Goal: Information Seeking & Learning: Learn about a topic

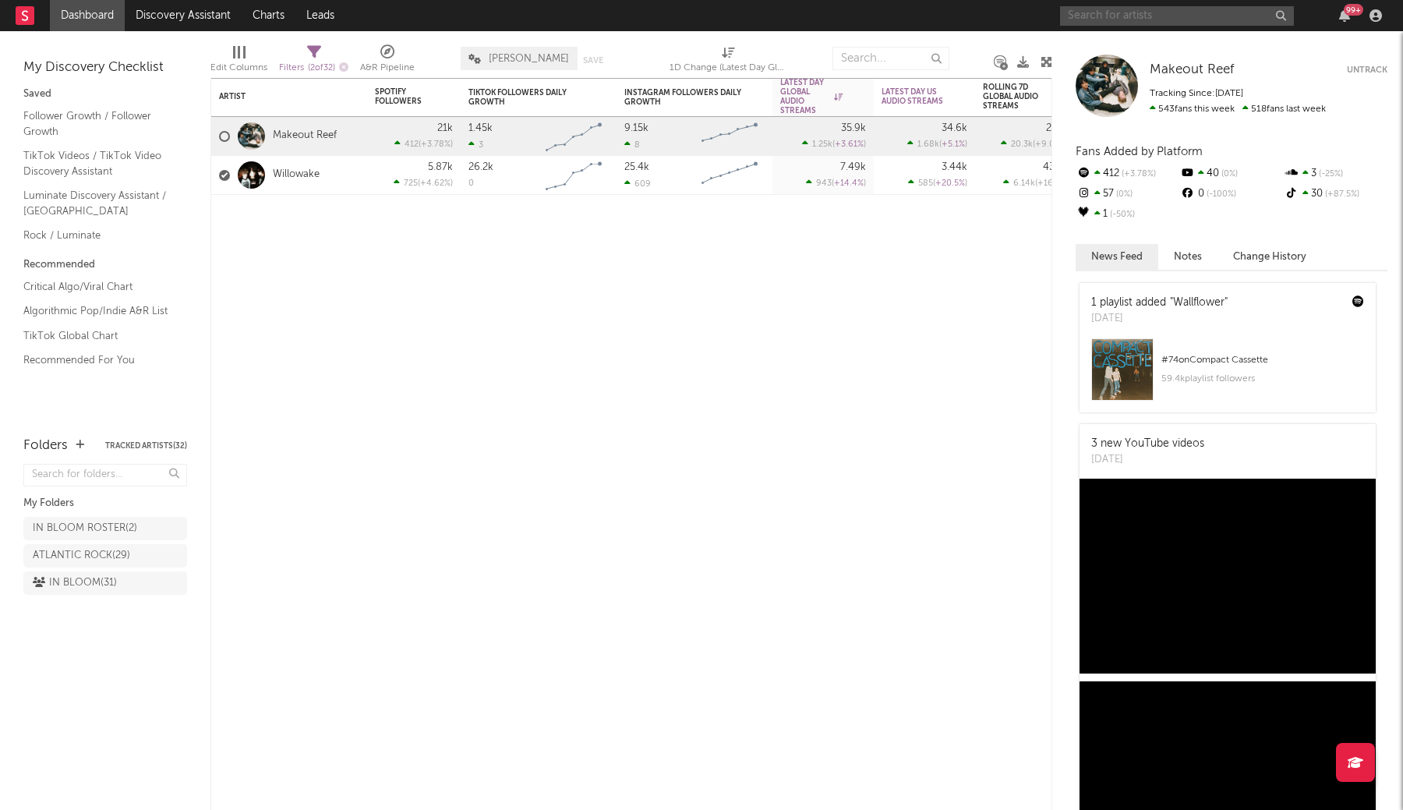
click at [1096, 16] on input "text" at bounding box center [1177, 15] width 234 height 19
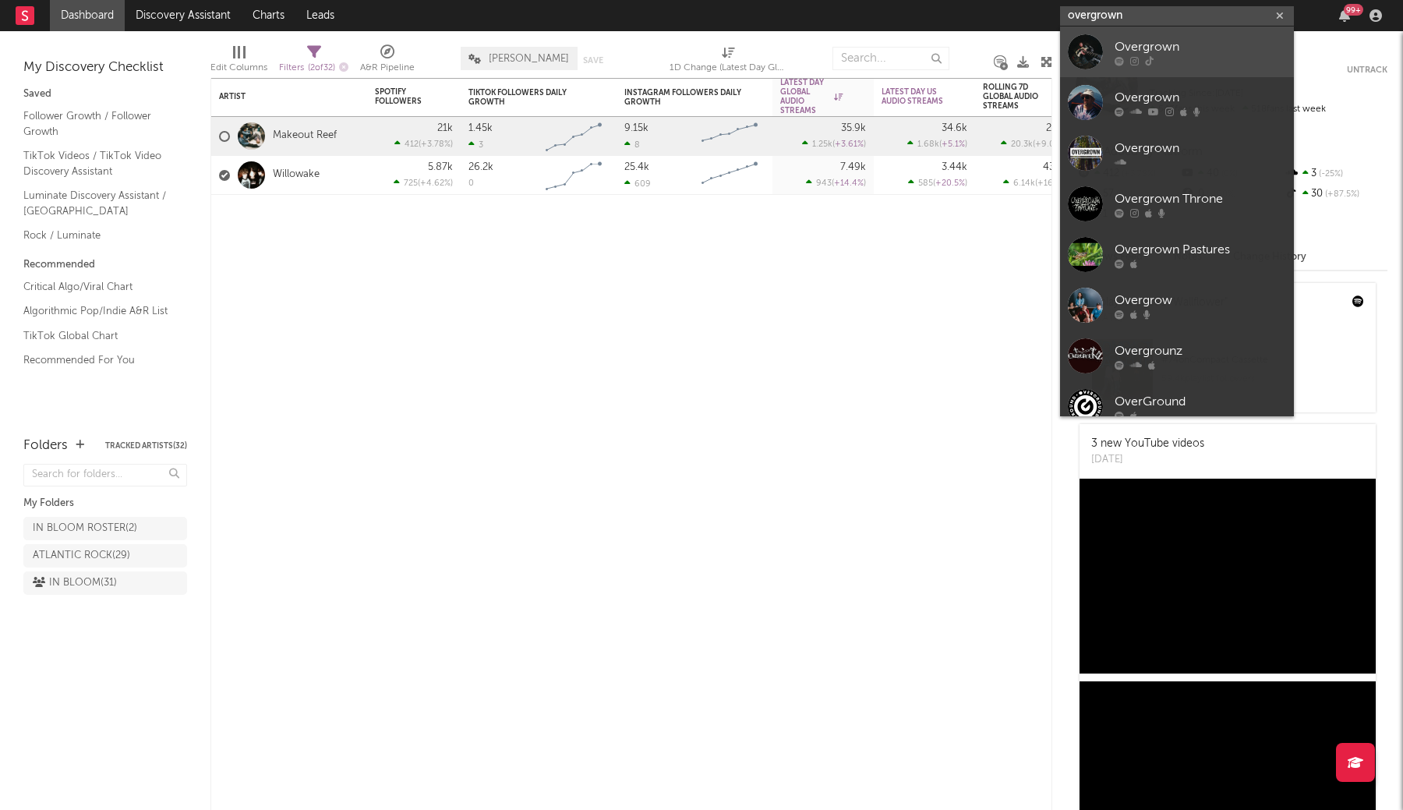
type input "overgrown"
click at [1150, 48] on div "Overgrown" at bounding box center [1200, 46] width 171 height 19
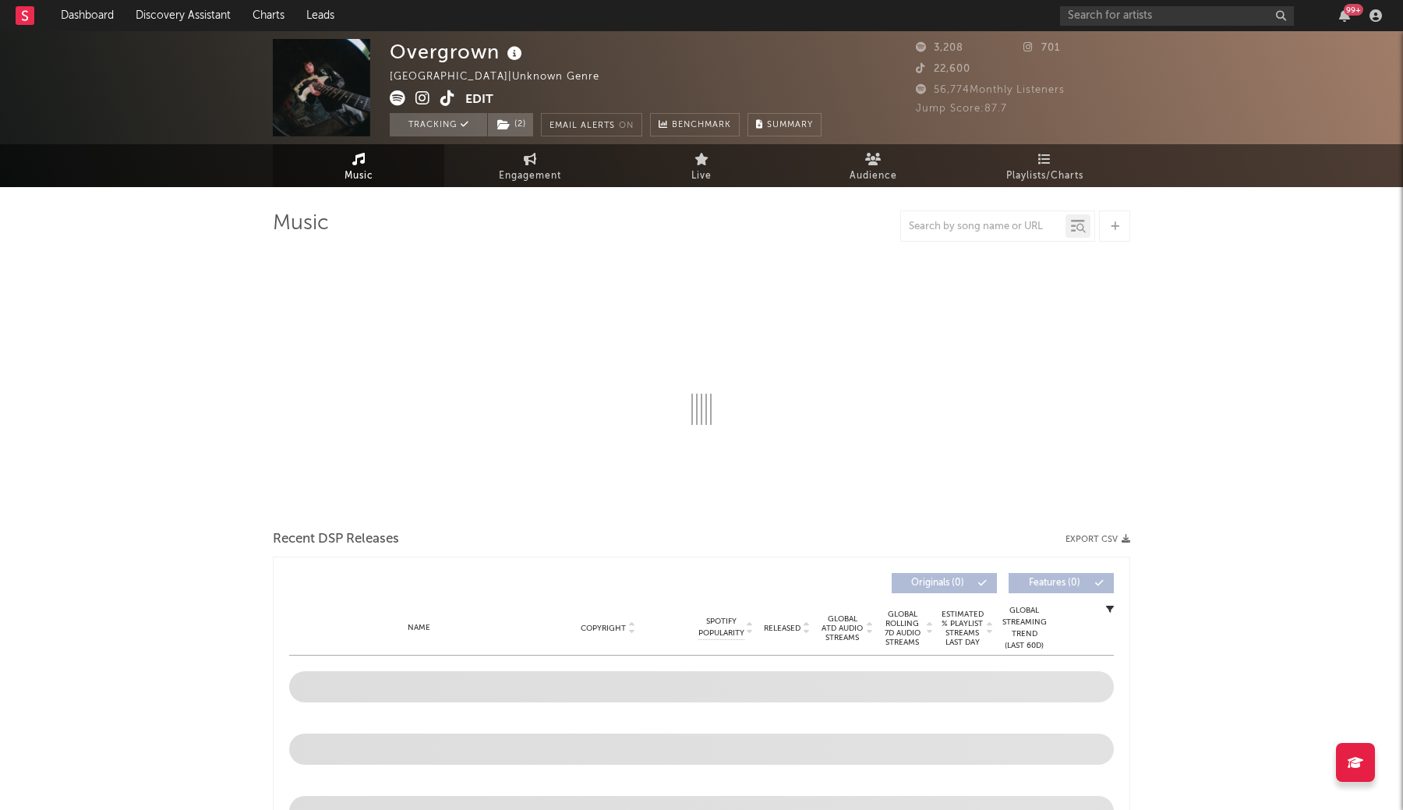
select select "1w"
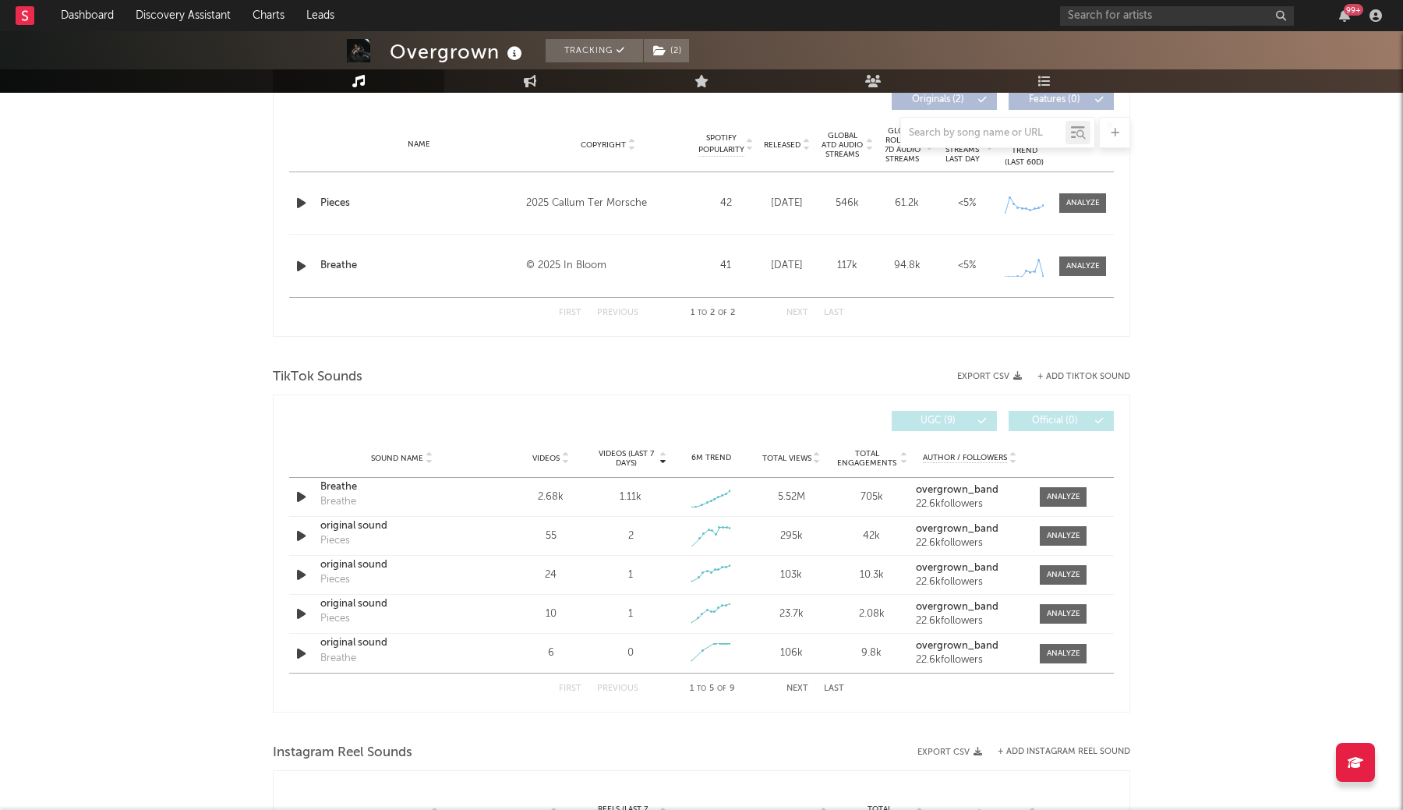
select select "1w"
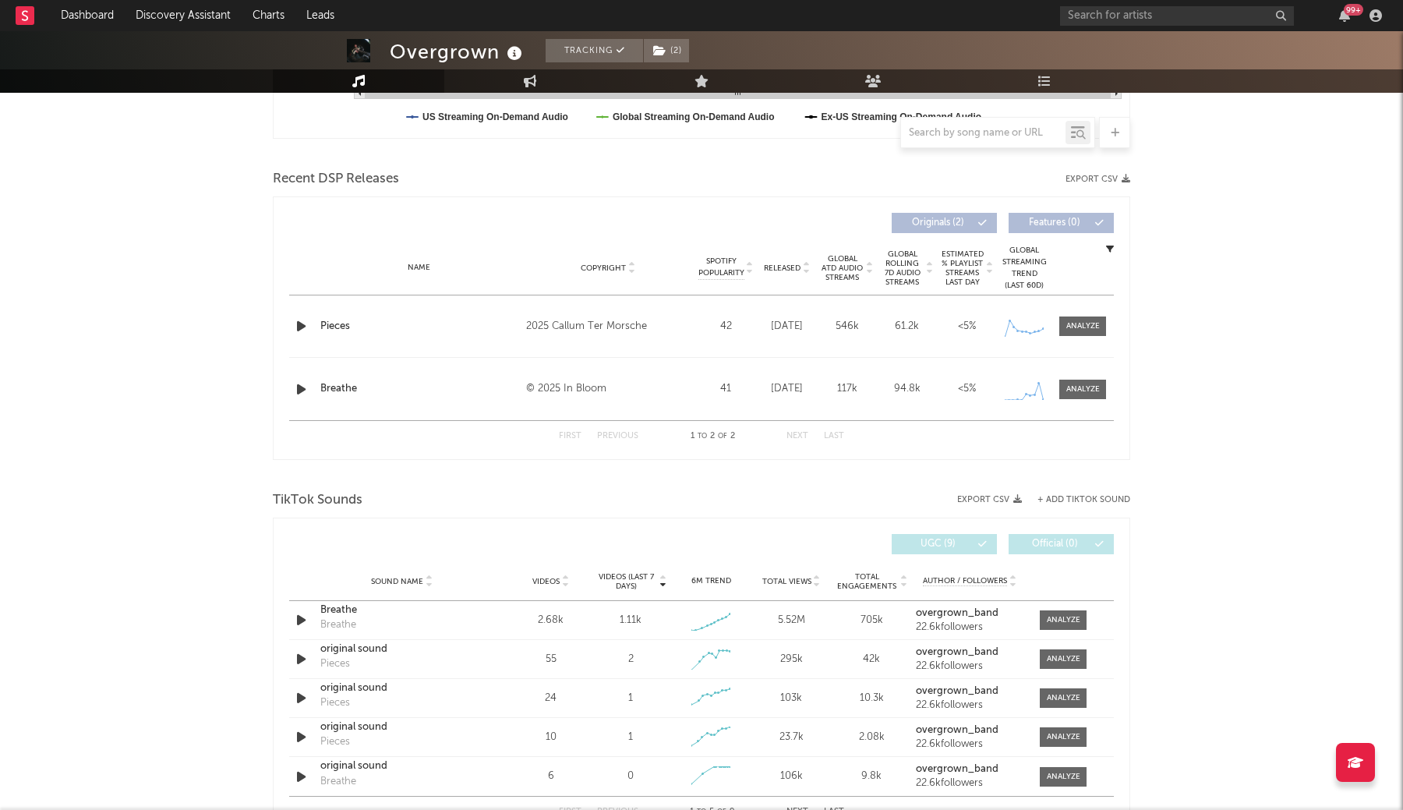
scroll to position [489, 0]
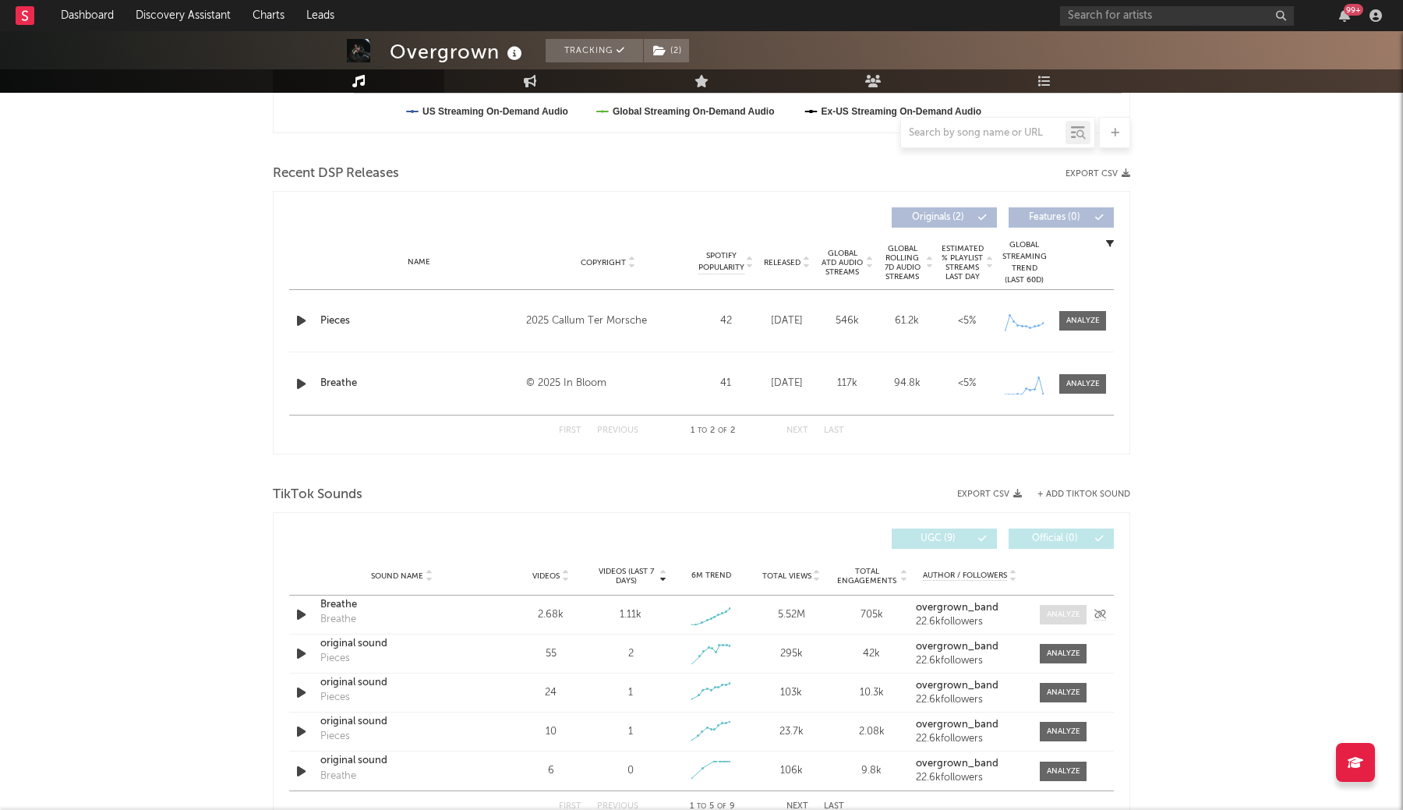
click at [1057, 612] on div at bounding box center [1064, 615] width 34 height 12
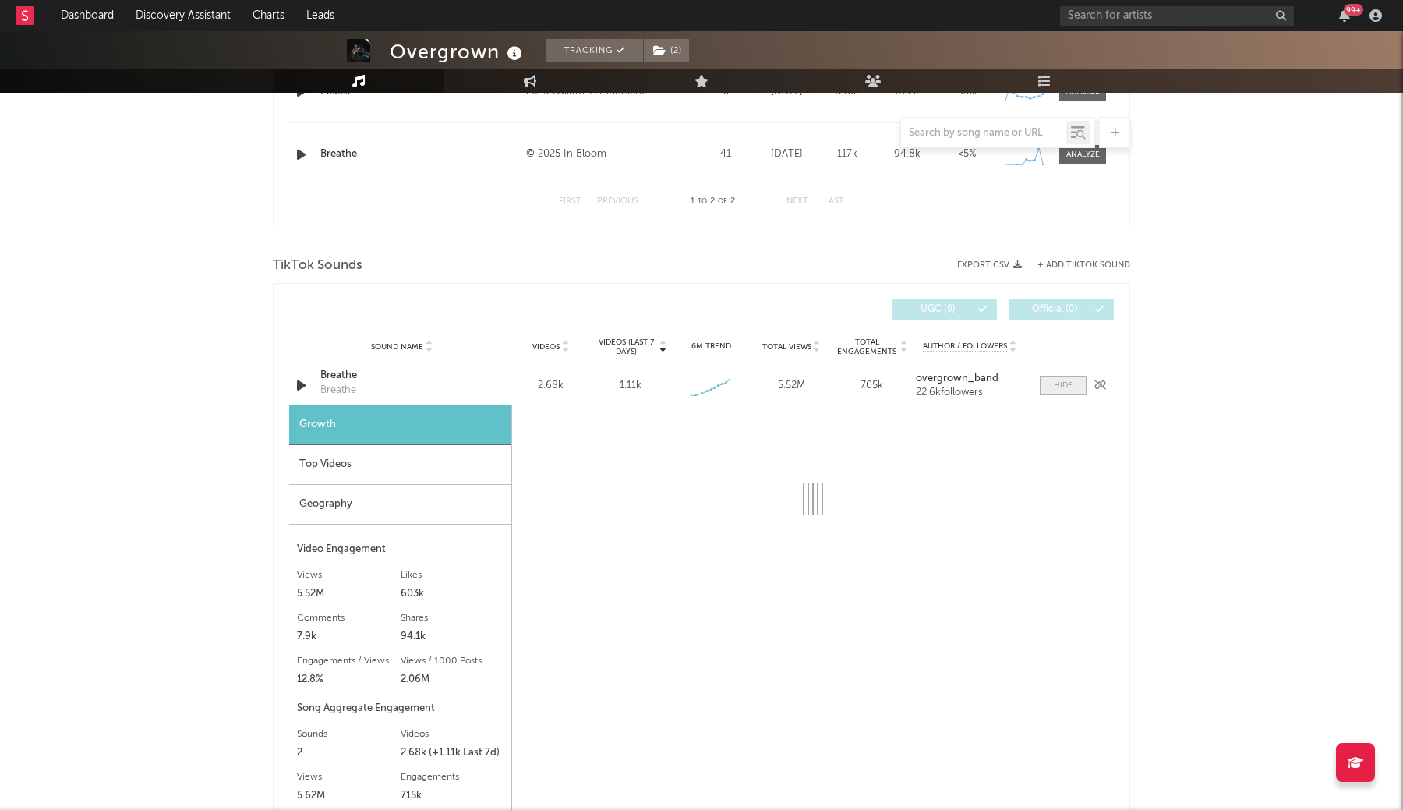
scroll to position [718, 0]
select select "1w"
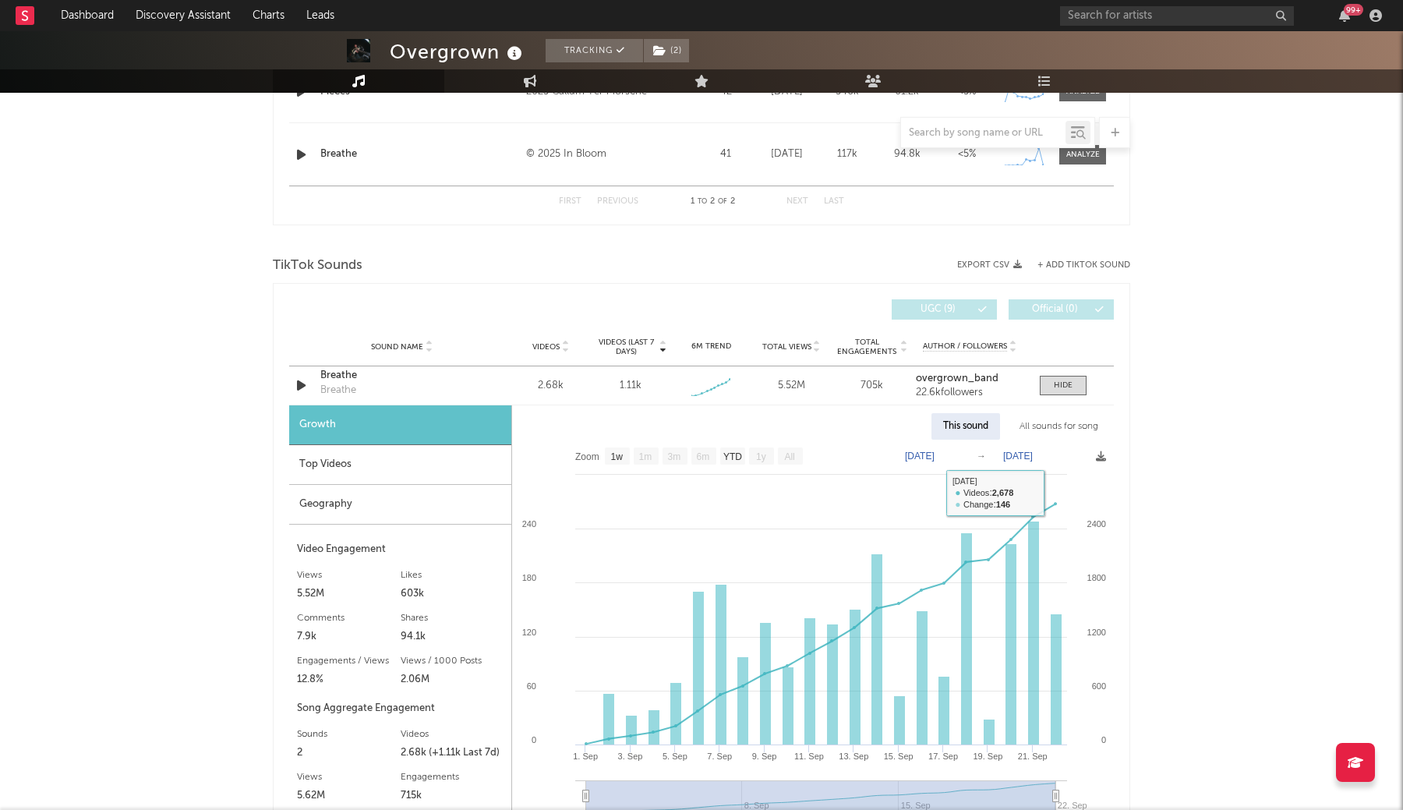
click at [1040, 438] on div "All sounds for song" at bounding box center [1059, 426] width 102 height 26
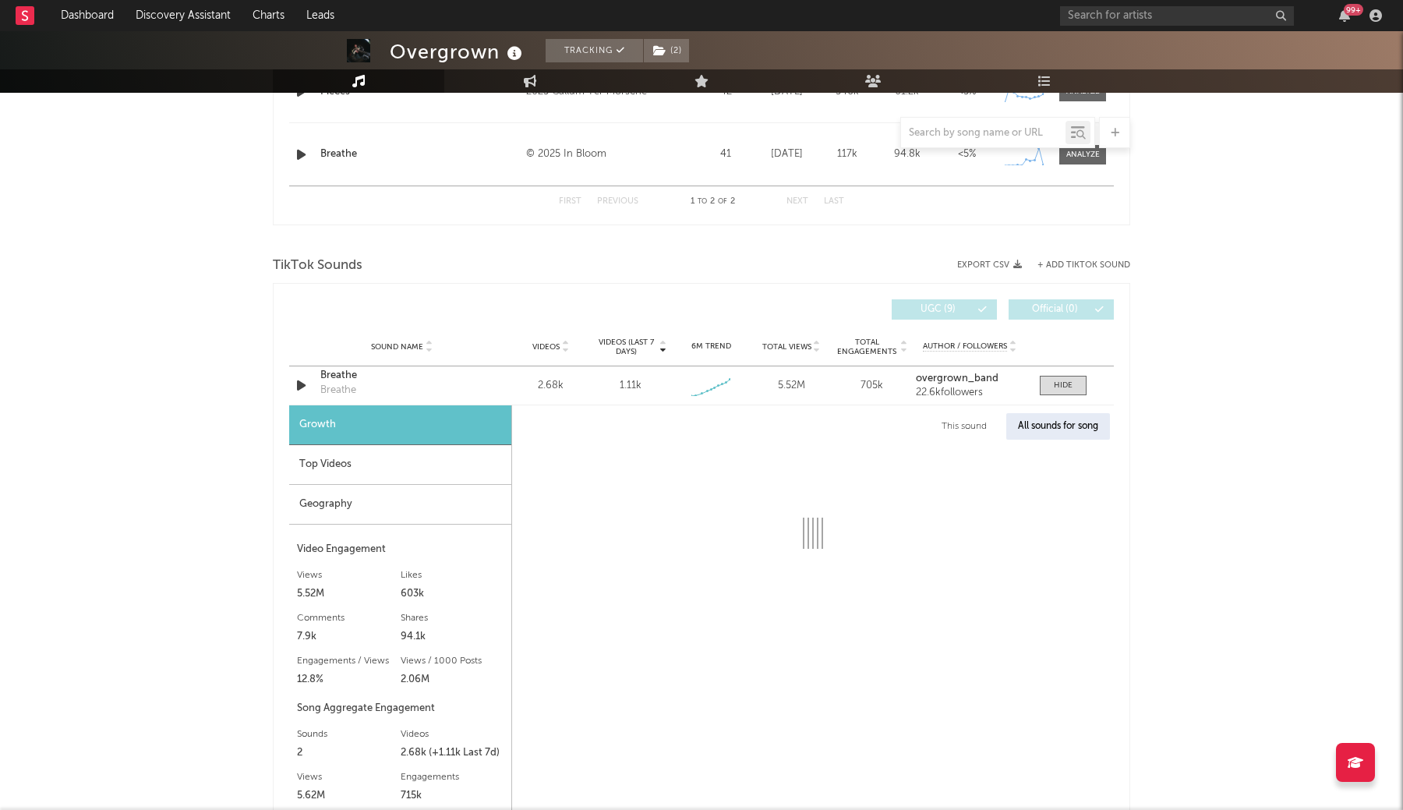
select select "1w"
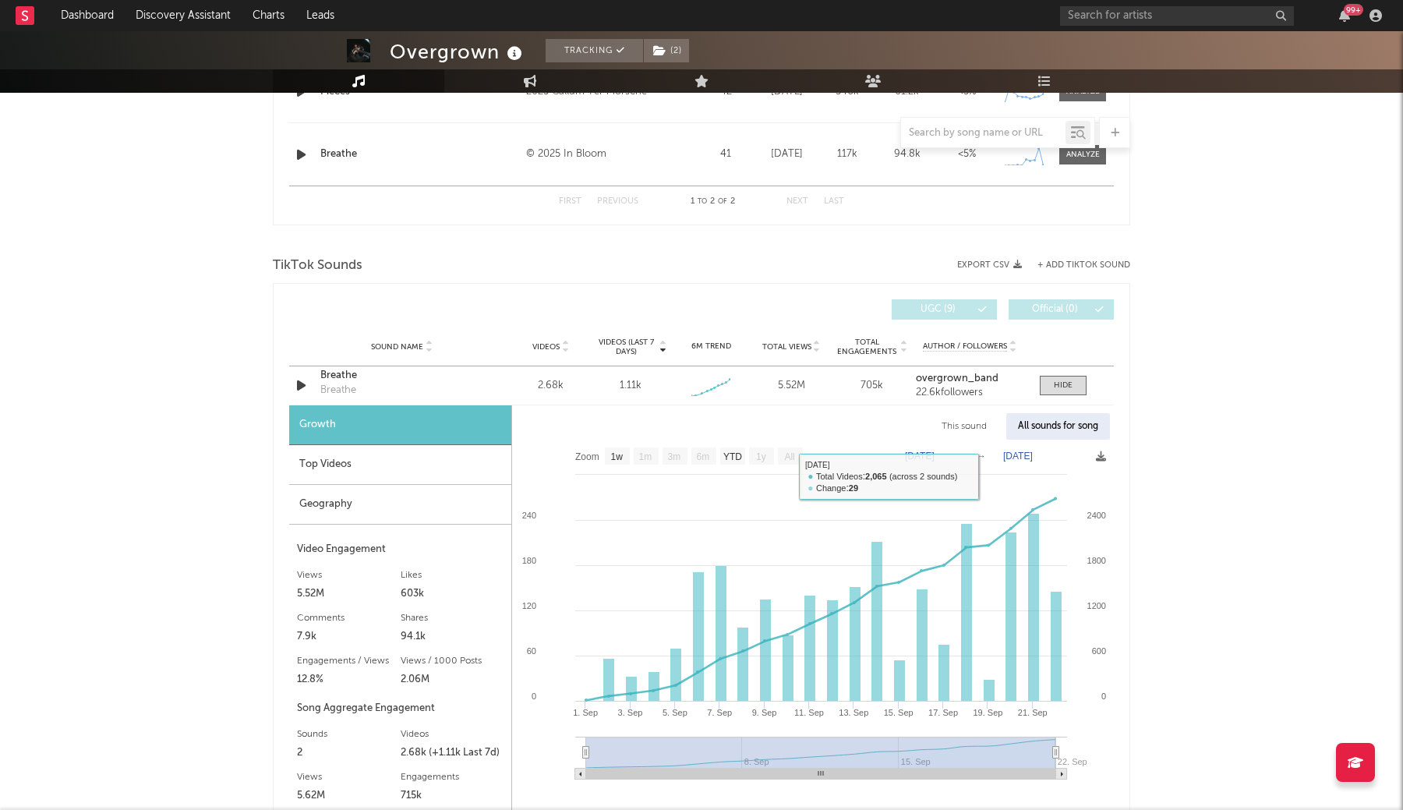
click at [976, 432] on div "This sound" at bounding box center [964, 426] width 69 height 26
select select "1w"
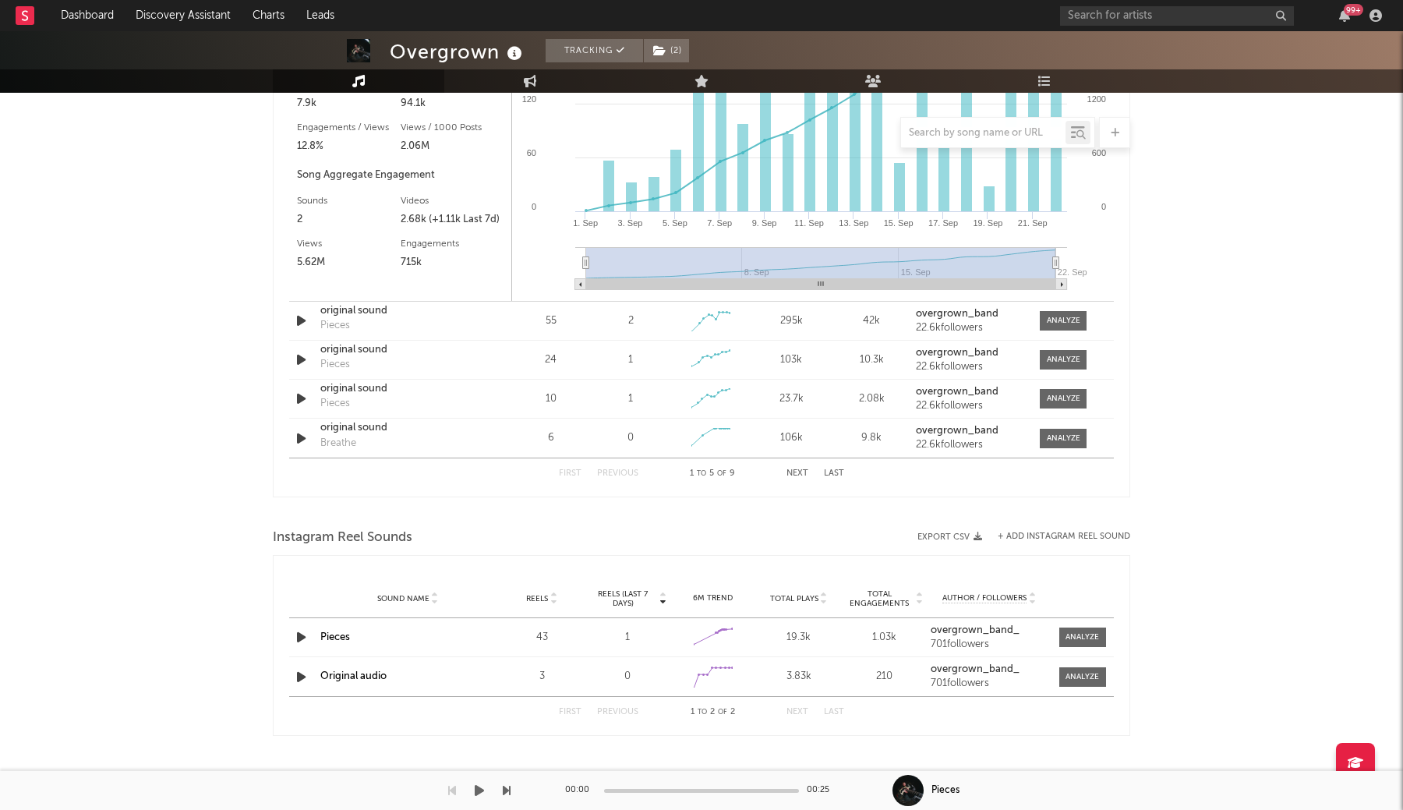
scroll to position [1251, 0]
